Goal: Task Accomplishment & Management: Complete application form

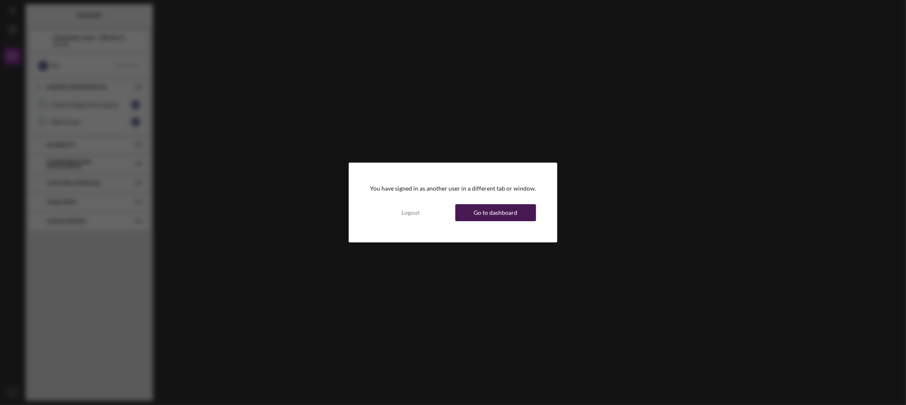
click at [498, 209] on div "Go to dashboard" at bounding box center [496, 212] width 44 height 17
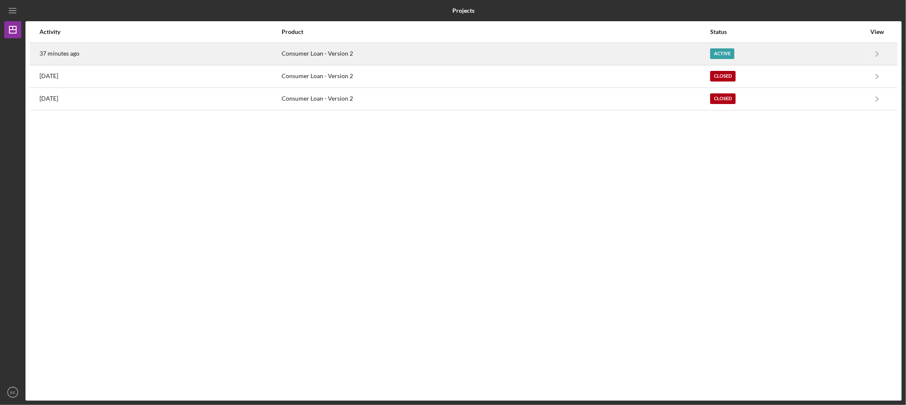
click at [179, 58] on div "37 minutes ago" at bounding box center [160, 53] width 241 height 21
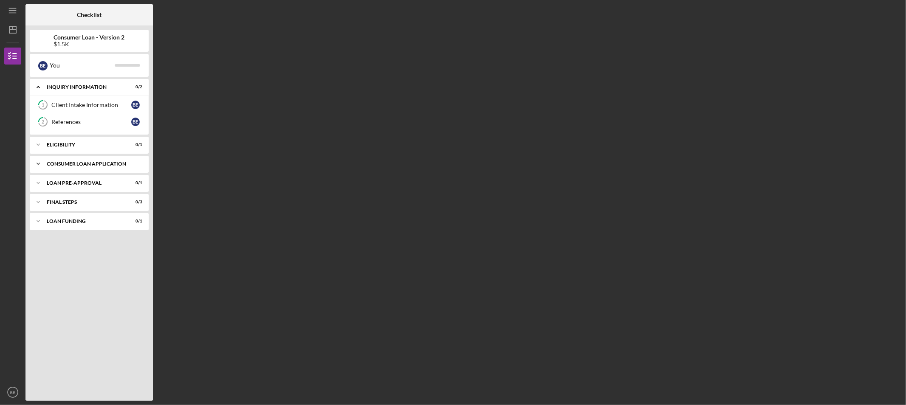
click at [118, 168] on div "Icon/Expander Consumer Loan Application 0 / 6" at bounding box center [89, 163] width 119 height 17
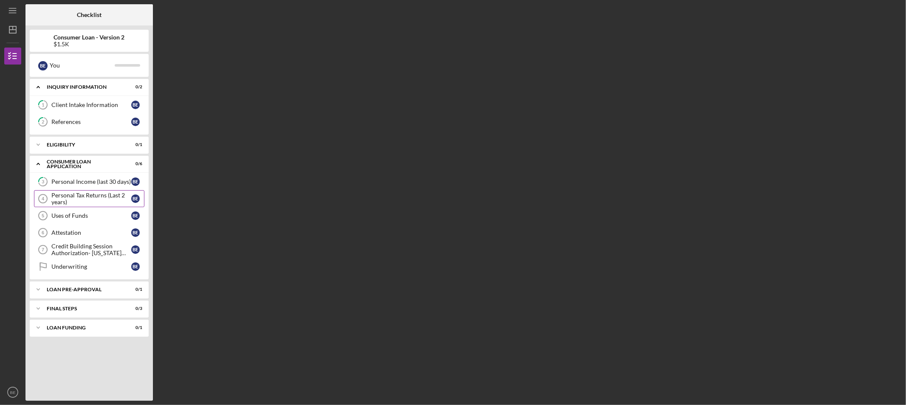
click at [88, 197] on div "Personal Tax Returns (Last 2 years)" at bounding box center [91, 199] width 80 height 14
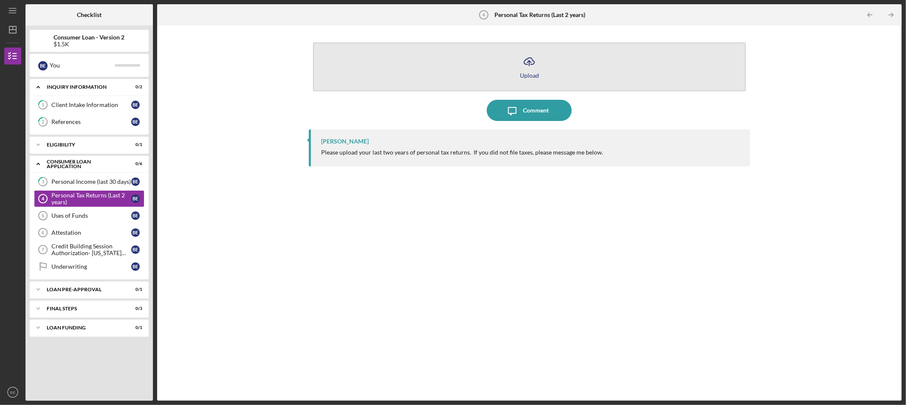
click at [530, 73] on div "Upload" at bounding box center [529, 75] width 19 height 6
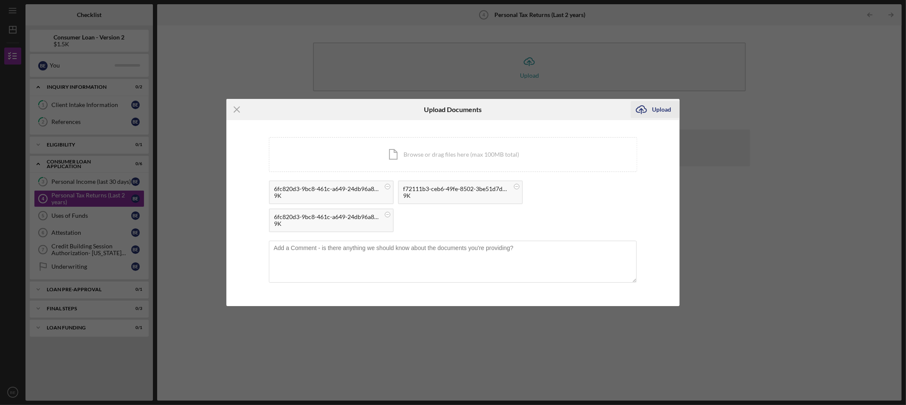
click at [650, 110] on icon "Icon/Upload" at bounding box center [641, 109] width 21 height 21
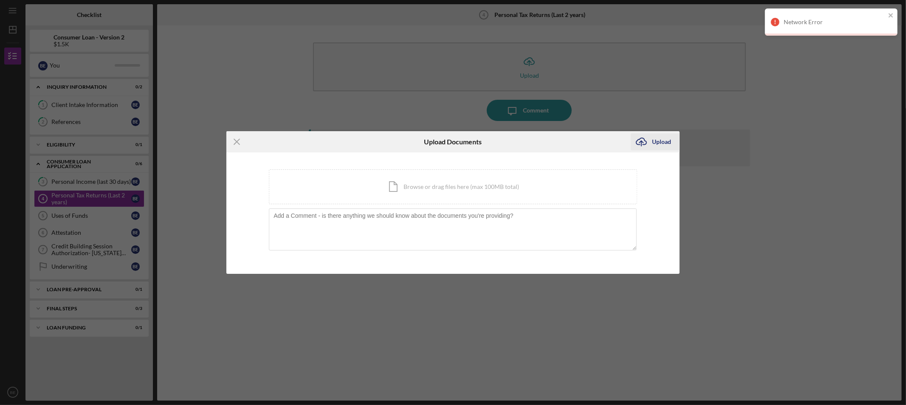
click at [649, 137] on icon "Icon/Upload" at bounding box center [641, 141] width 21 height 21
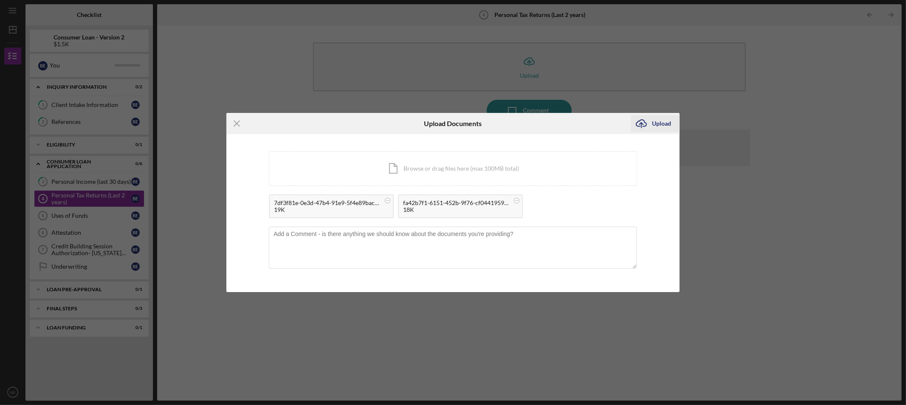
click at [655, 120] on div "Upload" at bounding box center [661, 123] width 19 height 17
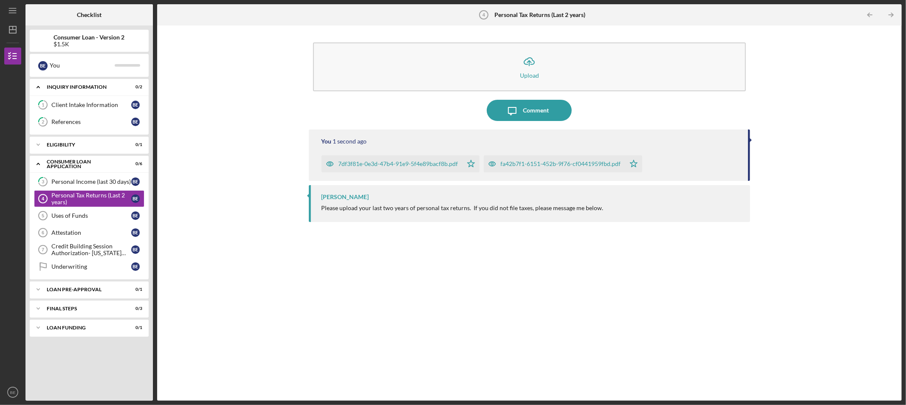
click at [421, 163] on div "7df3f81e-0e3d-47b4-91e9-5f4e89bacf8b.pdf" at bounding box center [399, 164] width 120 height 7
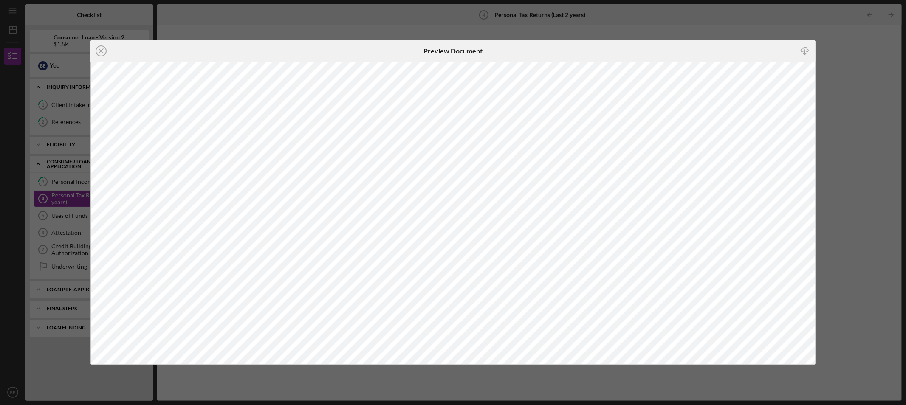
click at [452, 24] on div "Icon/Close Preview Document Icon/Download" at bounding box center [453, 202] width 906 height 405
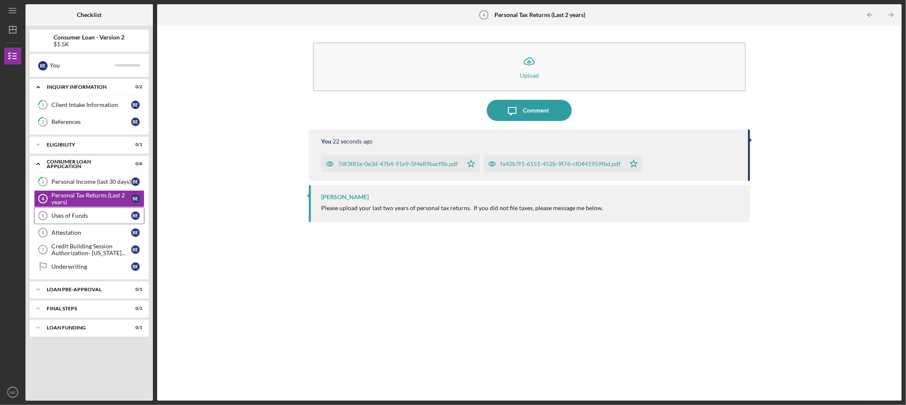
click at [54, 215] on div "Uses of Funds" at bounding box center [91, 215] width 80 height 7
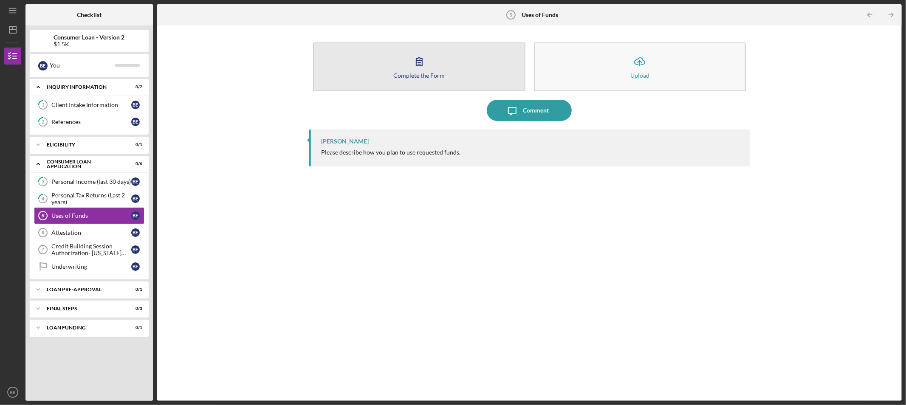
click at [383, 75] on button "Complete the Form Form" at bounding box center [419, 66] width 212 height 49
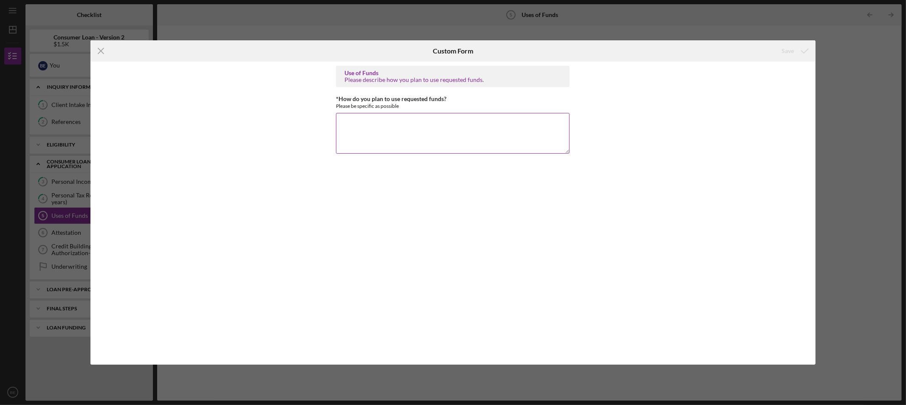
click at [493, 135] on textarea "*How do you plan to use requested funds?" at bounding box center [453, 133] width 234 height 41
type textarea "To pay vehicle registration and new tires"
click at [797, 48] on icon "submit" at bounding box center [804, 50] width 21 height 21
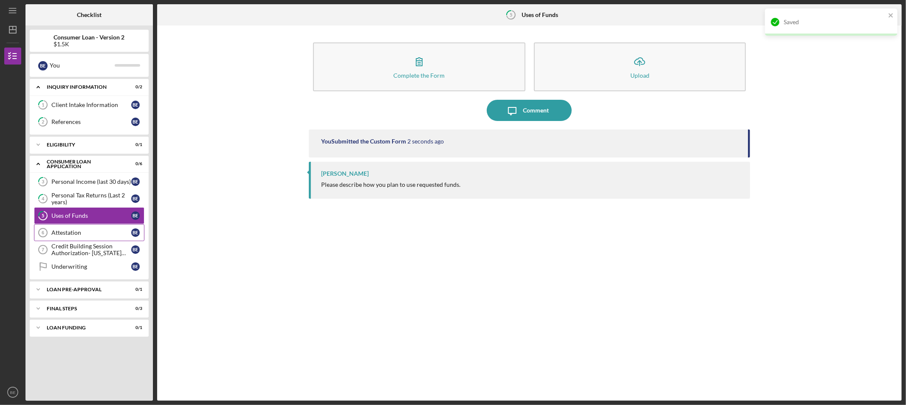
click at [79, 238] on link "Attestation 6 Attestation B E" at bounding box center [89, 232] width 110 height 17
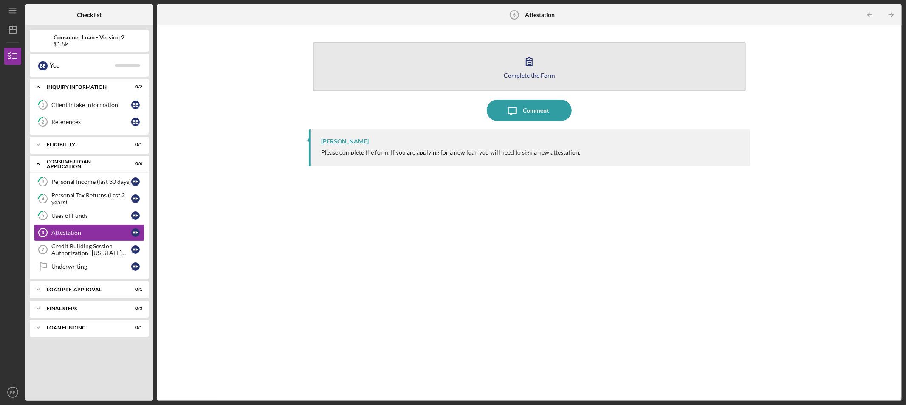
click at [508, 72] on div "Complete the Form" at bounding box center [529, 75] width 51 height 6
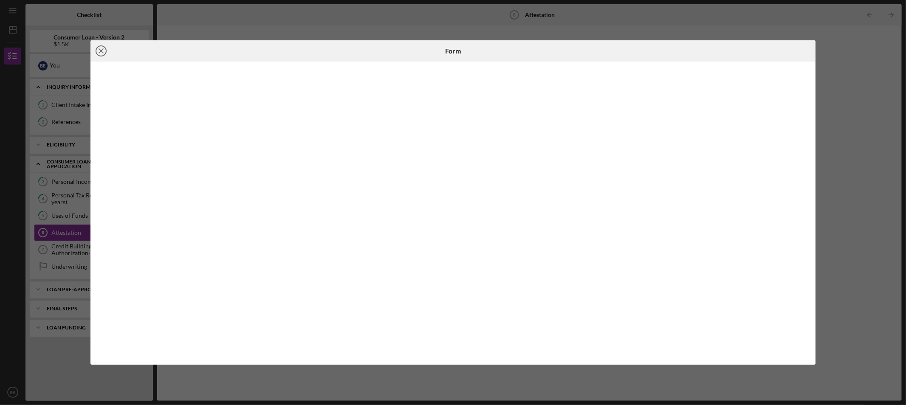
click at [100, 47] on icon "Icon/Close" at bounding box center [100, 50] width 21 height 21
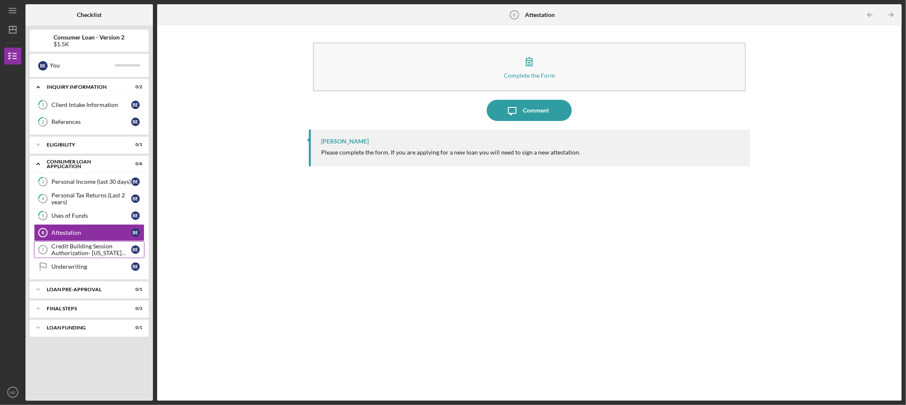
click at [74, 246] on div "Credit Building Session Authorization- [US_STATE] Only" at bounding box center [91, 250] width 80 height 14
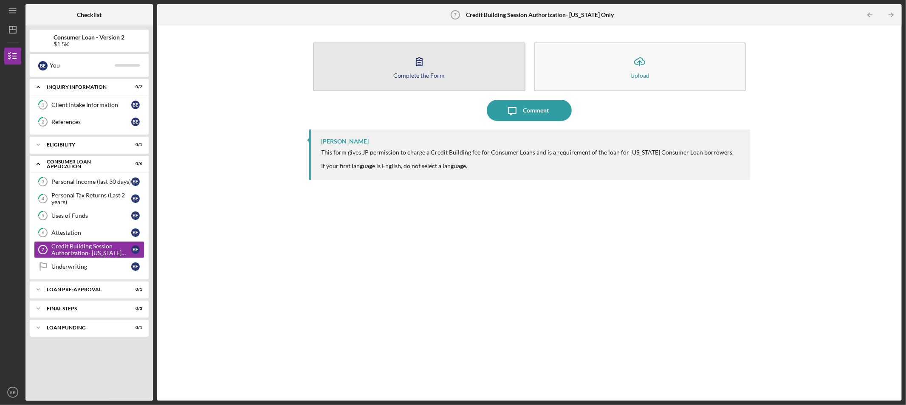
click at [360, 82] on button "Complete the Form Form" at bounding box center [419, 66] width 212 height 49
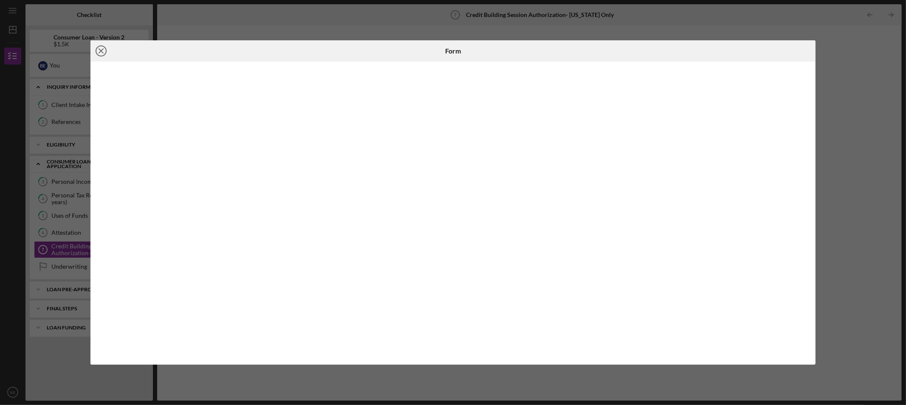
click at [99, 54] on icon "Icon/Close" at bounding box center [100, 50] width 21 height 21
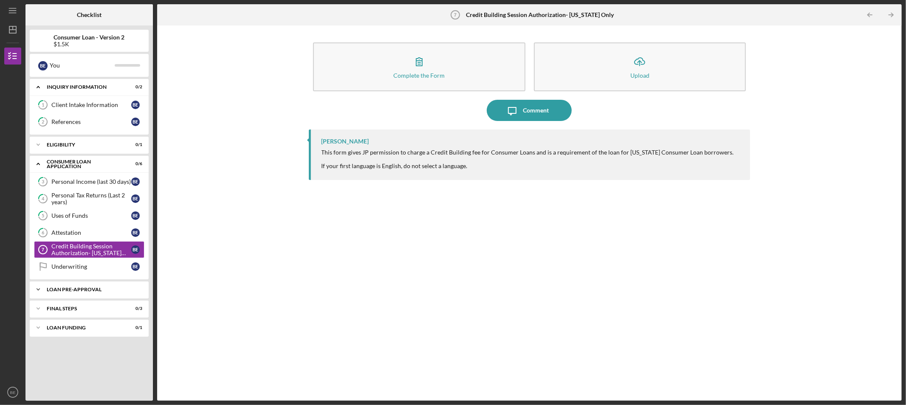
click at [123, 297] on div "Icon/Expander Loan Pre-Approval 0 / 1" at bounding box center [89, 289] width 119 height 17
click at [101, 329] on div "FINAL STEPS" at bounding box center [92, 330] width 91 height 5
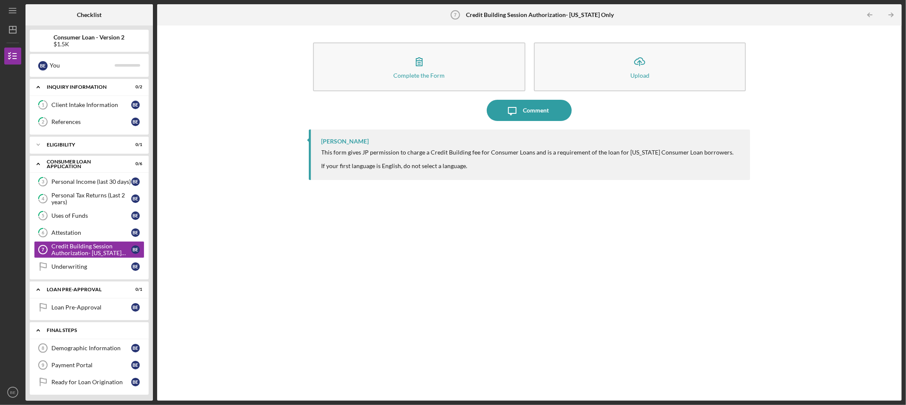
scroll to position [23, 0]
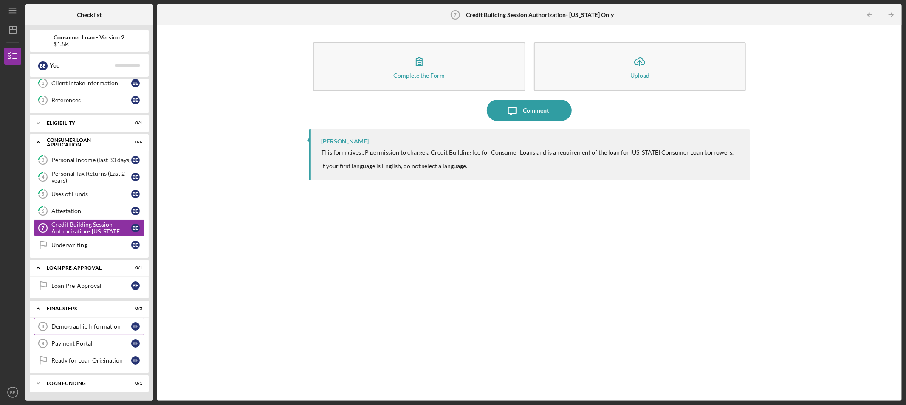
click at [82, 324] on div "Demographic Information" at bounding box center [91, 326] width 80 height 7
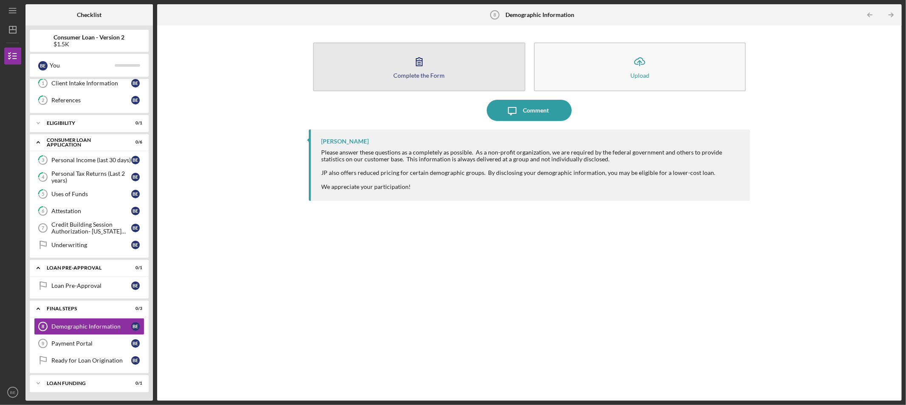
click at [392, 73] on button "Complete the Form Form" at bounding box center [419, 66] width 212 height 49
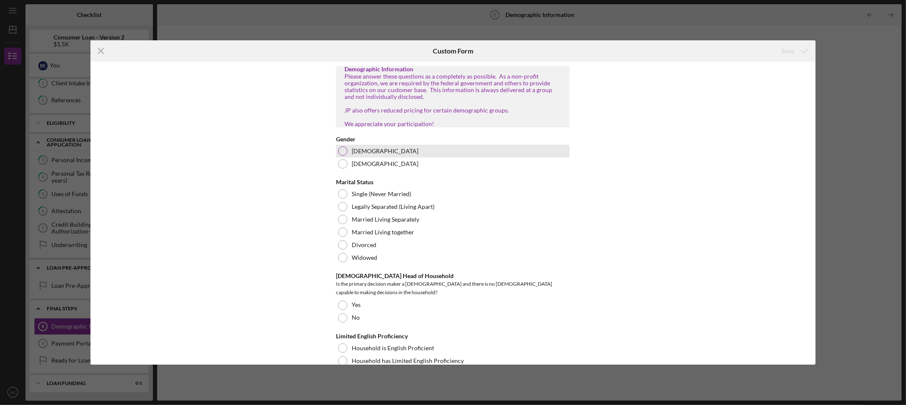
click at [359, 158] on div "[DEMOGRAPHIC_DATA]" at bounding box center [453, 151] width 234 height 13
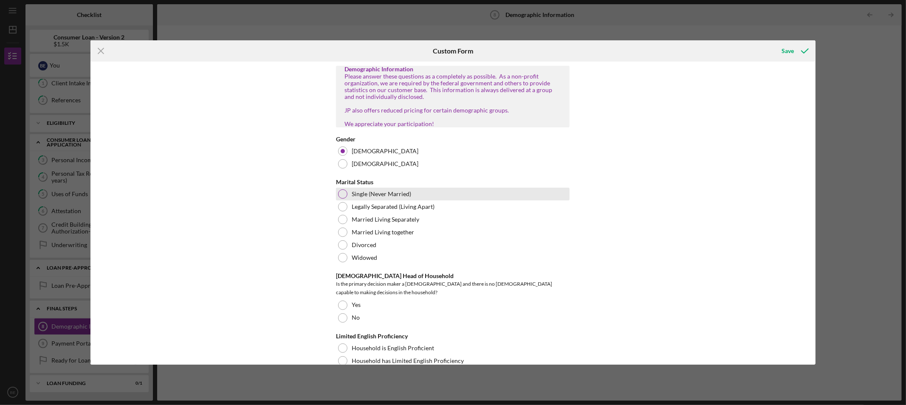
click at [374, 198] on label "Single (Never Married)" at bounding box center [381, 194] width 59 height 7
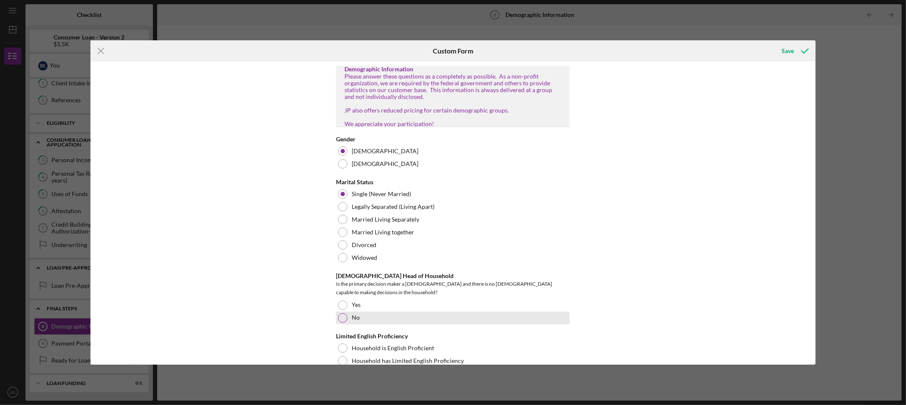
click at [366, 315] on div "No" at bounding box center [453, 318] width 234 height 13
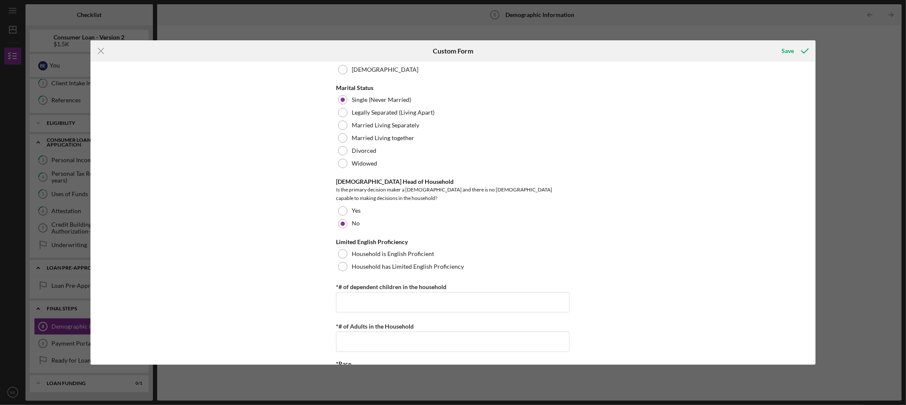
click at [371, 242] on div "Limited English Proficiency" at bounding box center [453, 242] width 234 height 7
click at [370, 251] on label "Household is English Proficient" at bounding box center [393, 254] width 82 height 7
click at [372, 298] on input "*# of dependent children in the household" at bounding box center [453, 302] width 234 height 20
type input "0"
click at [367, 337] on input "*# of Adults in the Household" at bounding box center [453, 342] width 234 height 20
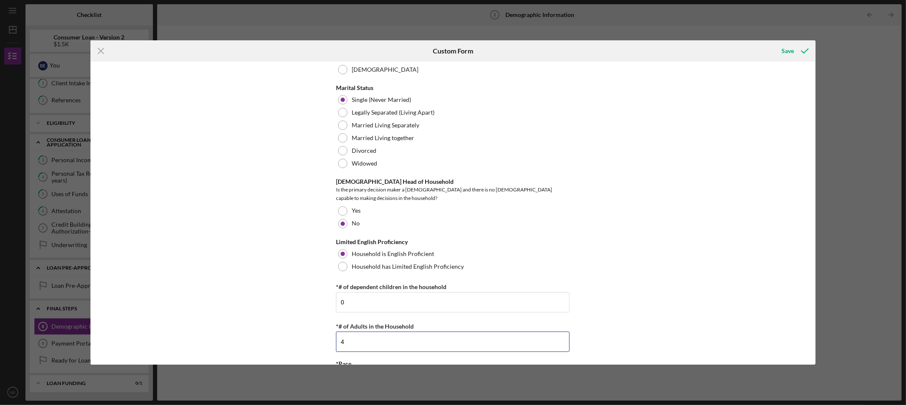
scroll to position [283, 0]
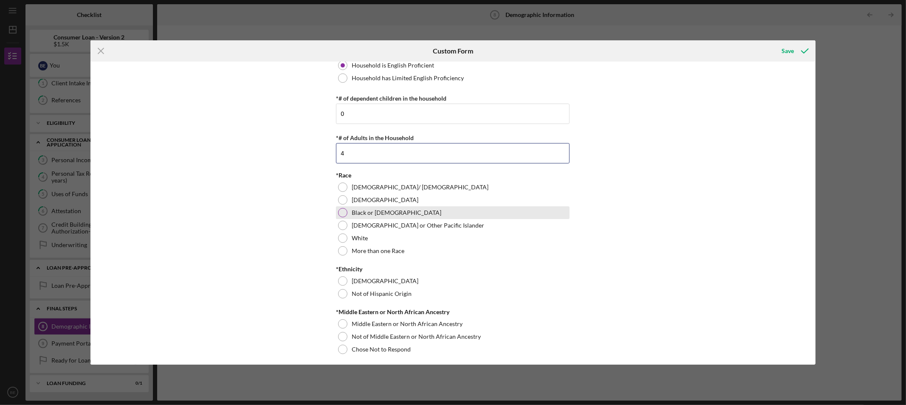
type input "4"
click at [363, 209] on label "Black or [DEMOGRAPHIC_DATA]" at bounding box center [397, 212] width 90 height 7
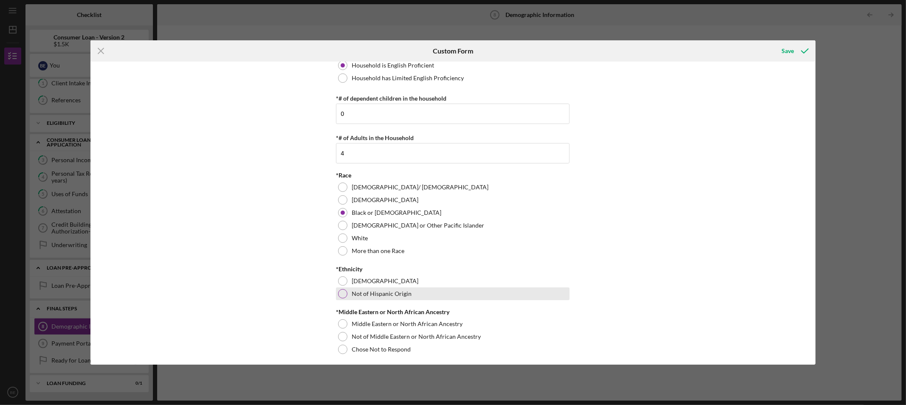
click at [367, 291] on label "Not of Hispanic Origin" at bounding box center [382, 294] width 60 height 7
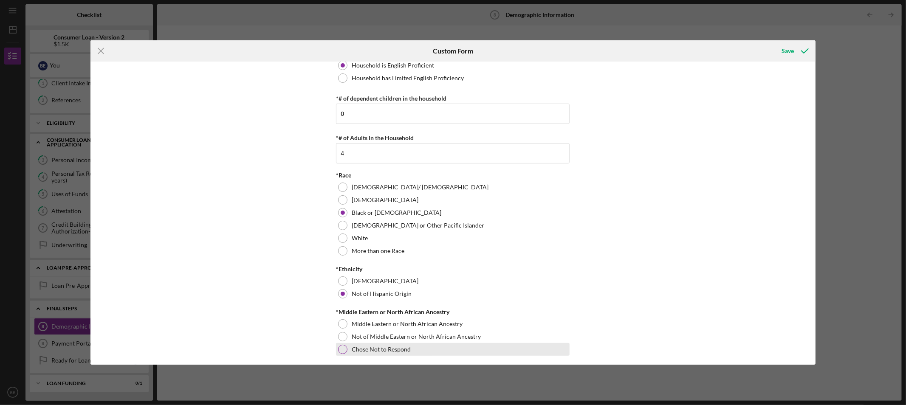
click at [367, 346] on label "Chose Not to Respond" at bounding box center [381, 349] width 59 height 7
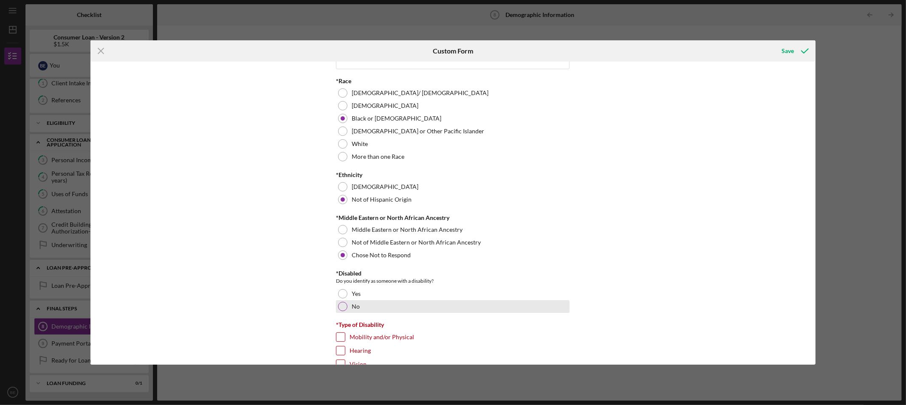
click at [346, 308] on div "No" at bounding box center [453, 306] width 234 height 13
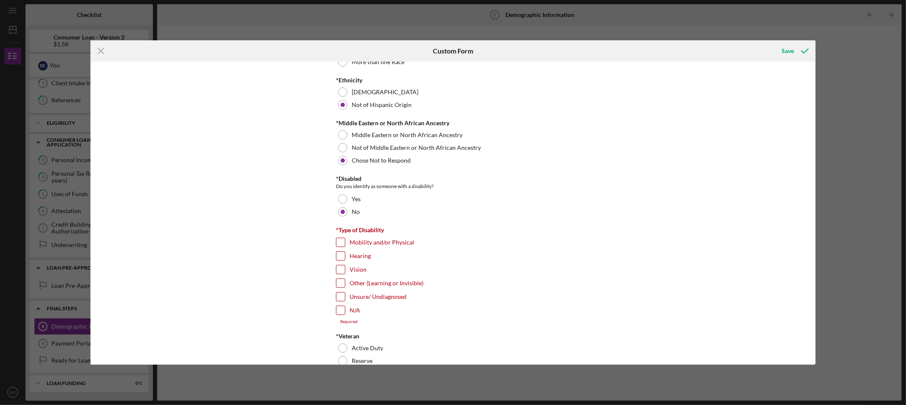
click at [338, 304] on div "Unsure/ Undiagnosed" at bounding box center [453, 299] width 234 height 14
click at [339, 311] on input "N/A" at bounding box center [340, 310] width 8 height 8
checkbox input "true"
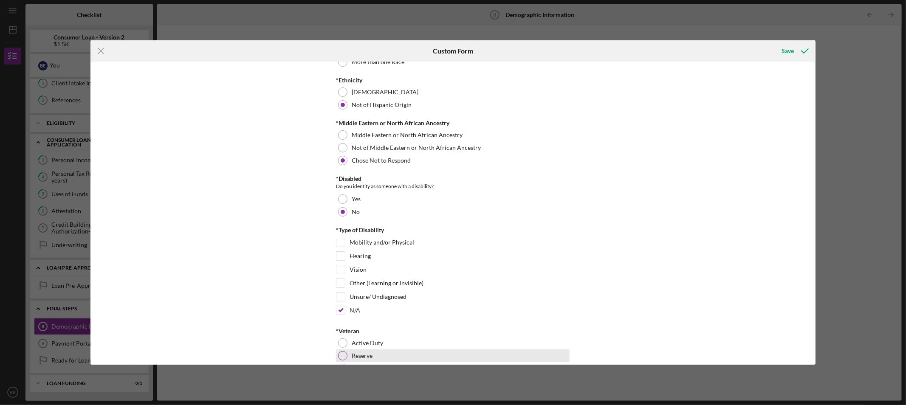
scroll to position [613, 0]
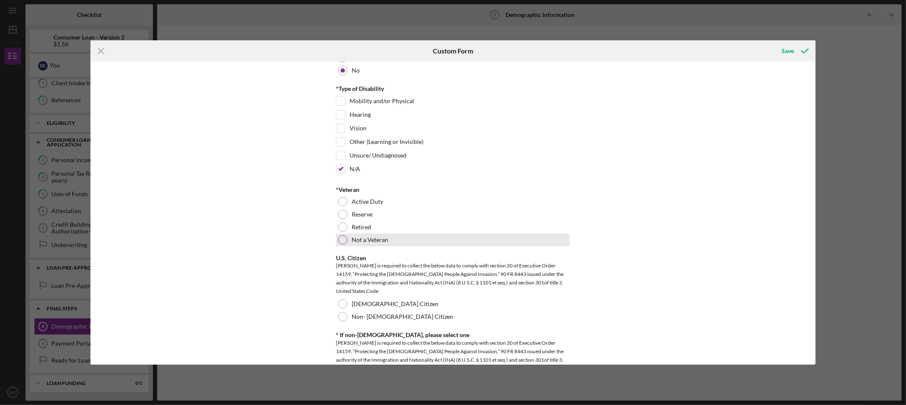
click at [337, 242] on div "Not a Veteran" at bounding box center [453, 240] width 234 height 13
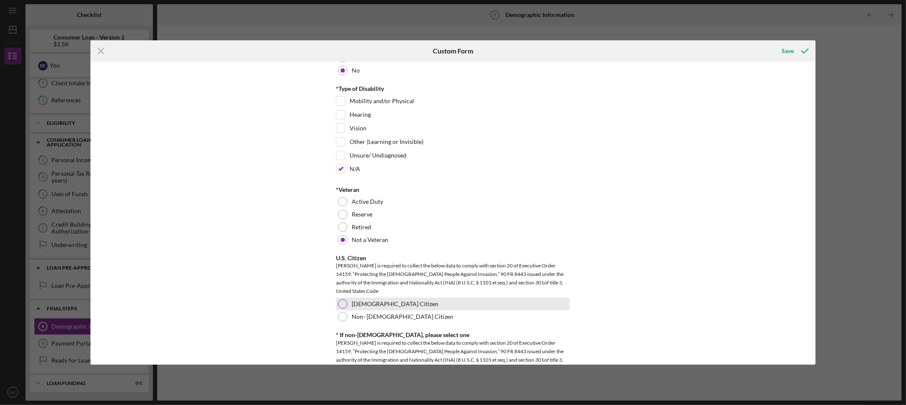
click at [352, 301] on label "[DEMOGRAPHIC_DATA] Citizen" at bounding box center [395, 304] width 87 height 7
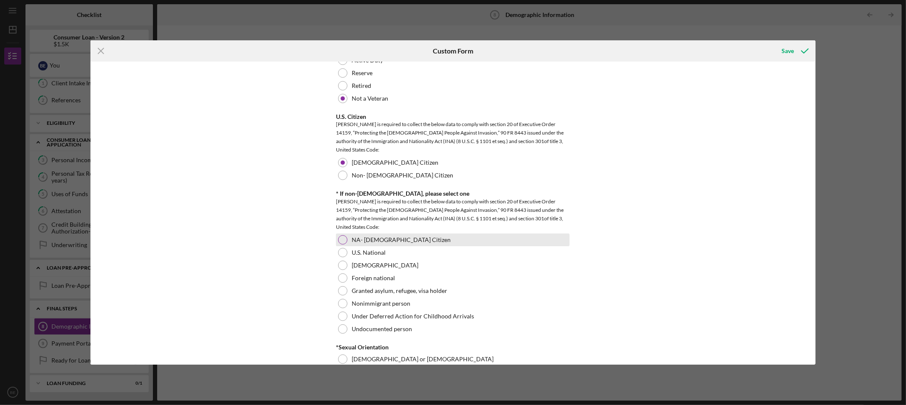
click at [356, 242] on div "NA- [DEMOGRAPHIC_DATA] Citizen" at bounding box center [453, 240] width 234 height 13
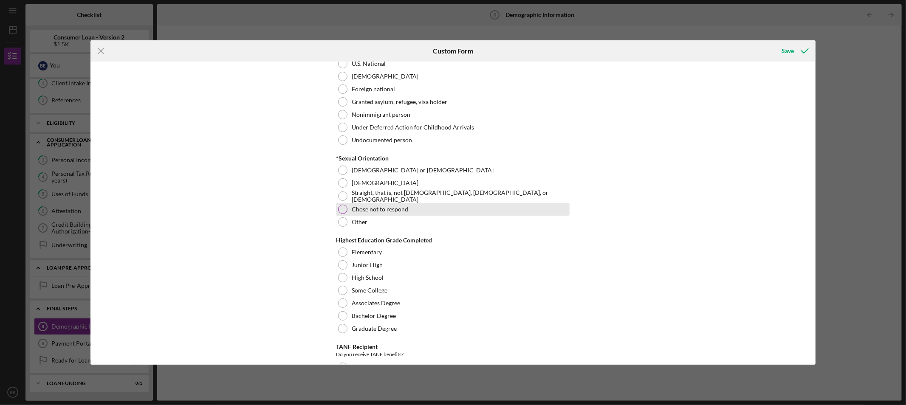
click at [386, 210] on label "Chose not to respond" at bounding box center [380, 209] width 57 height 7
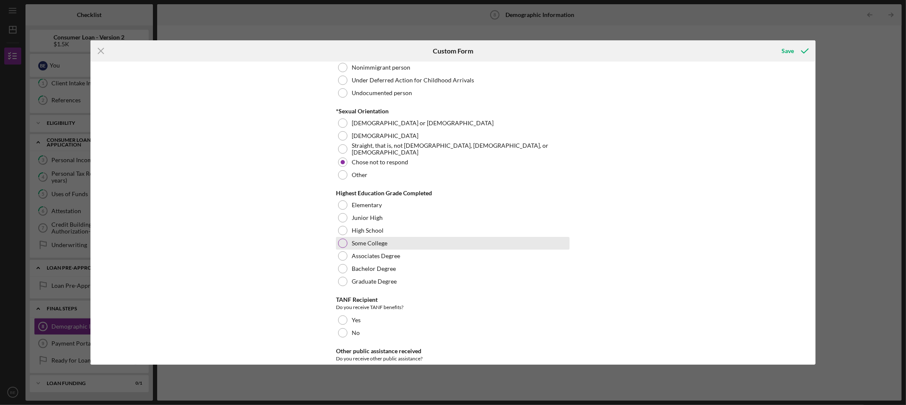
click at [377, 240] on label "Some College" at bounding box center [370, 243] width 36 height 7
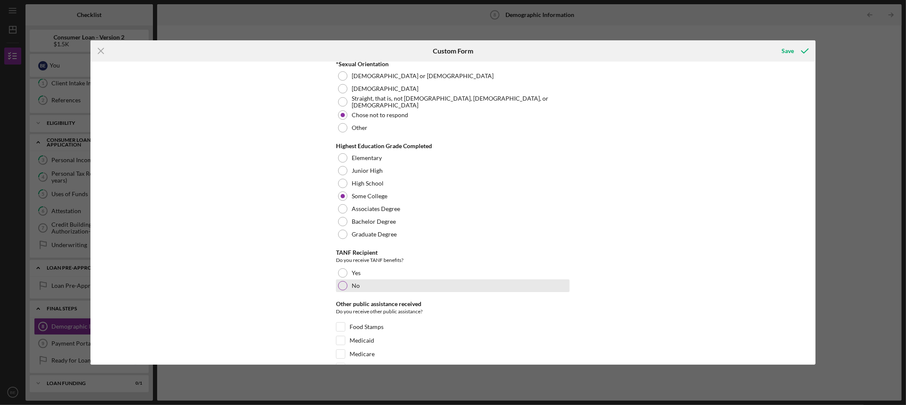
click at [357, 284] on label "No" at bounding box center [356, 286] width 8 height 7
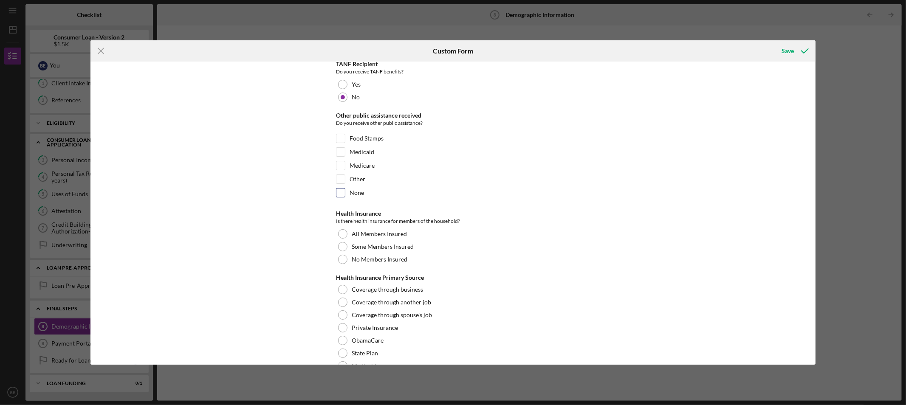
click at [338, 194] on input "None" at bounding box center [340, 193] width 8 height 8
checkbox input "true"
click at [340, 233] on div at bounding box center [342, 233] width 9 height 9
click at [354, 302] on label "Coverage through another job" at bounding box center [391, 302] width 79 height 7
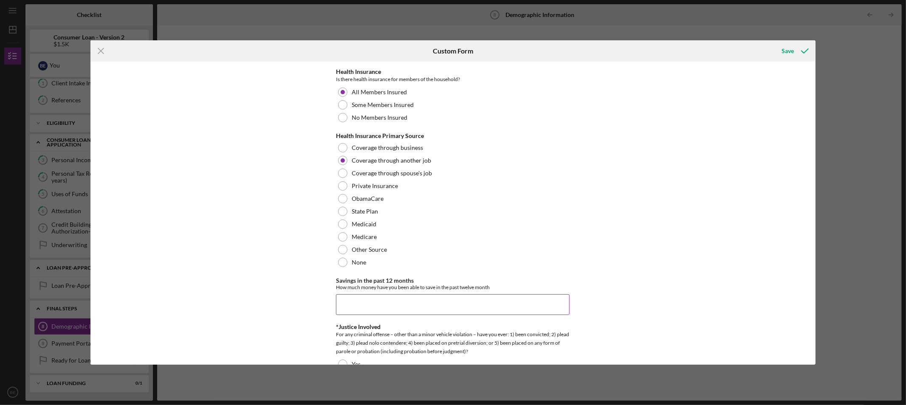
click at [364, 307] on input "Savings in the past 12 months" at bounding box center [453, 304] width 234 height 20
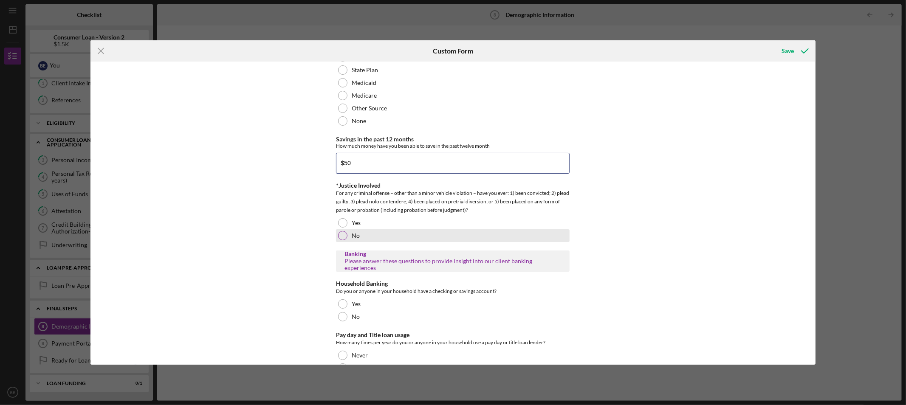
type input "$50"
click at [357, 232] on label "No" at bounding box center [356, 235] width 8 height 7
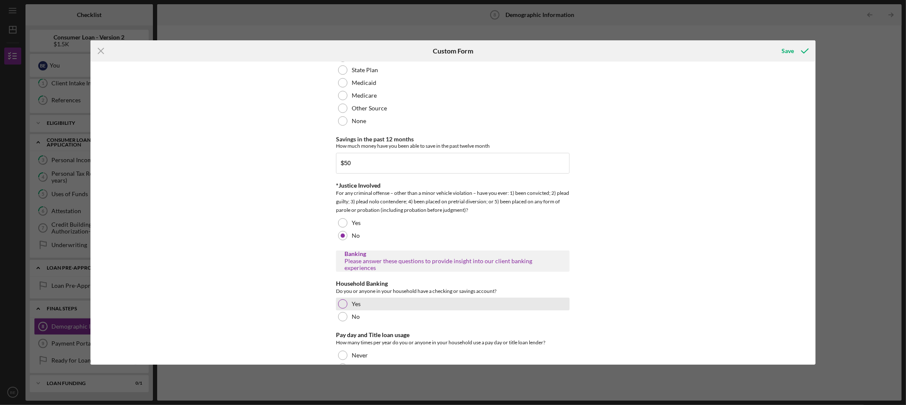
click at [344, 300] on div at bounding box center [342, 304] width 9 height 9
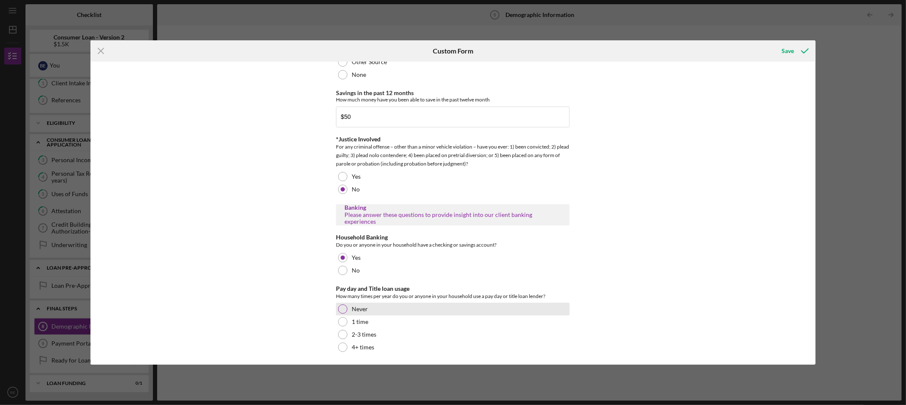
click at [343, 305] on div at bounding box center [342, 309] width 9 height 9
click at [791, 51] on div "Save" at bounding box center [788, 50] width 12 height 17
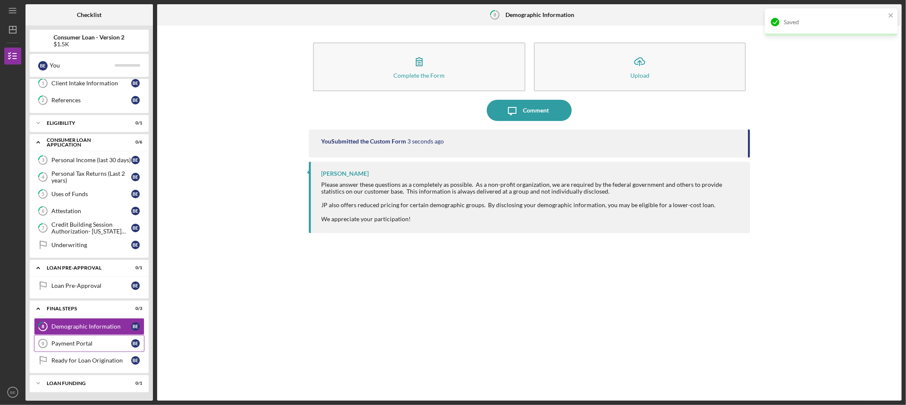
click at [48, 341] on icon "Payment Portal 9" at bounding box center [42, 343] width 21 height 21
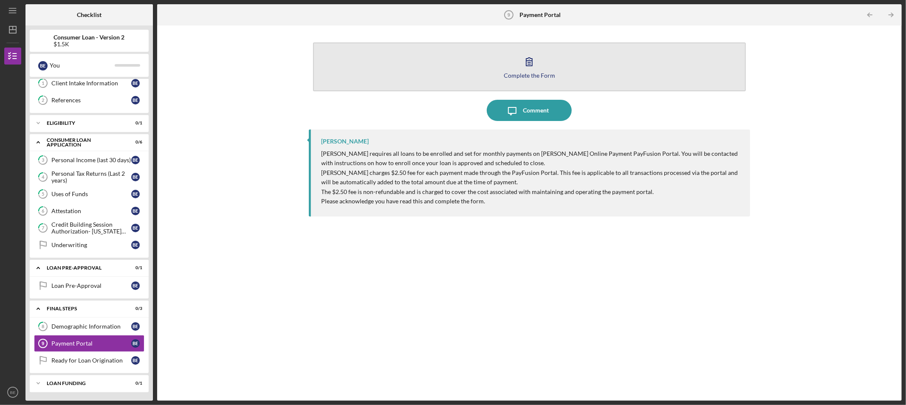
click at [473, 65] on button "Complete the Form Form" at bounding box center [529, 66] width 433 height 49
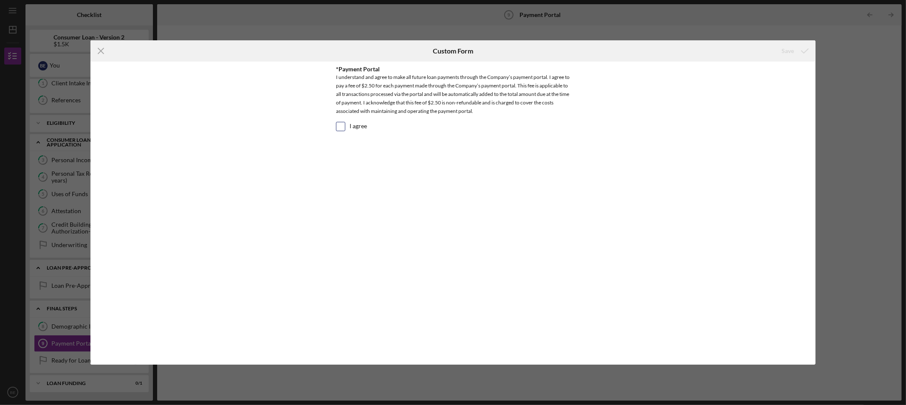
click at [347, 122] on div "I agree" at bounding box center [453, 129] width 234 height 14
click at [346, 124] on div "I agree" at bounding box center [453, 129] width 234 height 14
click at [343, 126] on input "I agree" at bounding box center [340, 126] width 8 height 8
checkbox input "true"
click at [778, 52] on button "Save" at bounding box center [795, 50] width 42 height 17
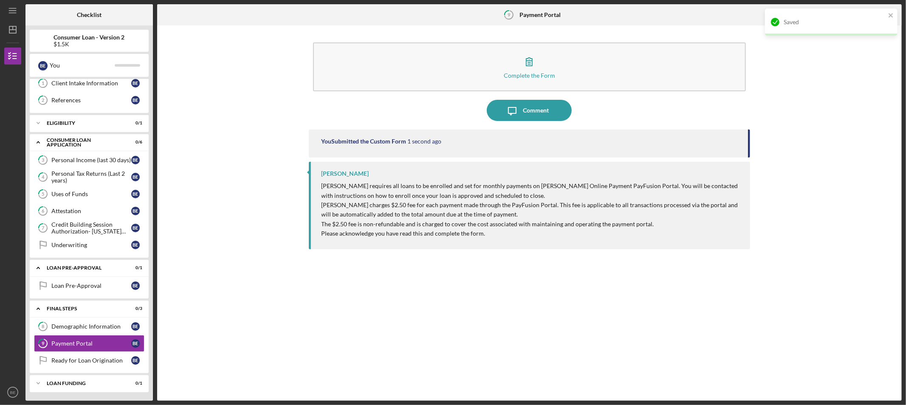
click at [865, 15] on div "Saved" at bounding box center [829, 22] width 120 height 14
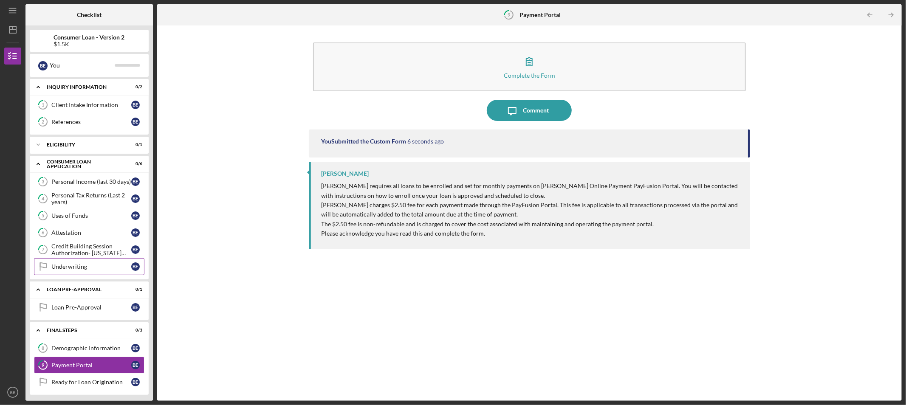
click at [65, 268] on div "Underwriting" at bounding box center [91, 266] width 80 height 7
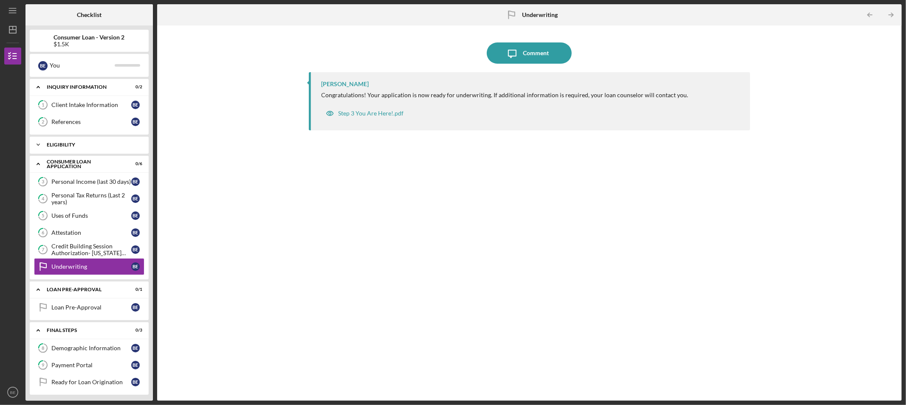
click at [114, 145] on div "Eligibility" at bounding box center [92, 144] width 91 height 5
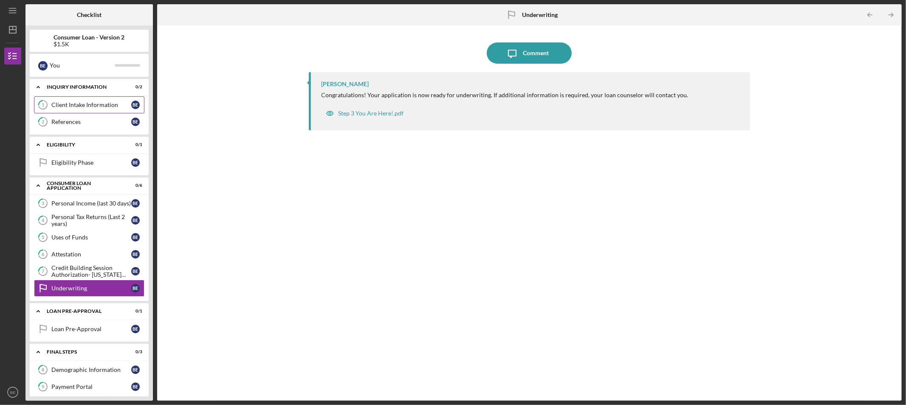
click at [78, 105] on div "Client Intake Information" at bounding box center [91, 105] width 80 height 7
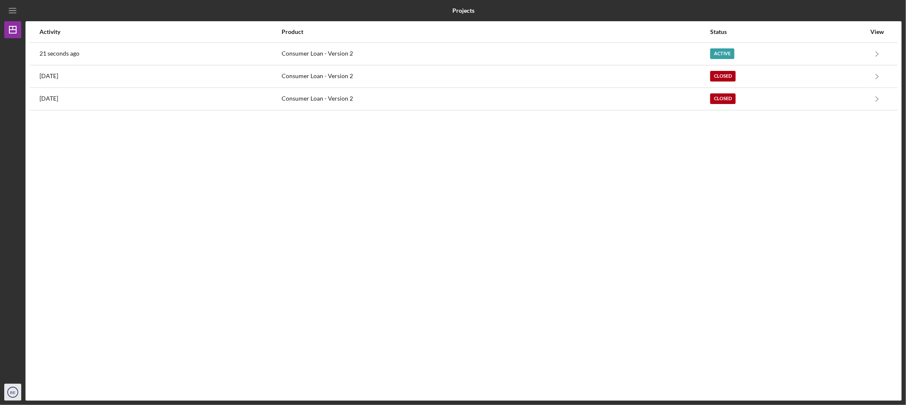
click at [17, 394] on circle "button" at bounding box center [13, 392] width 10 height 10
click at [27, 378] on link "Logout" at bounding box center [51, 372] width 93 height 17
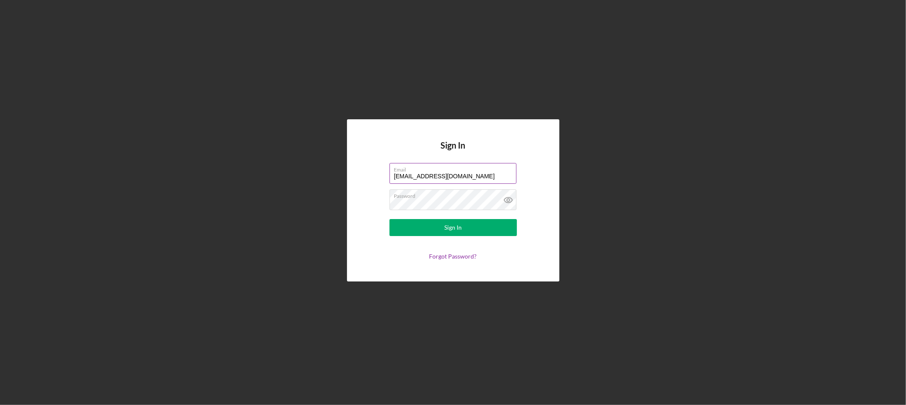
click at [442, 172] on label "Email" at bounding box center [455, 168] width 122 height 9
click at [442, 172] on input "bewing036@gmail.com" at bounding box center [453, 173] width 127 height 20
click at [454, 175] on input "bewing036@gmail.com" at bounding box center [453, 173] width 127 height 20
type input "lgandy@justinepetersen.org"
click at [452, 221] on div "Sign In" at bounding box center [452, 227] width 17 height 17
